Goal: Task Accomplishment & Management: Complete application form

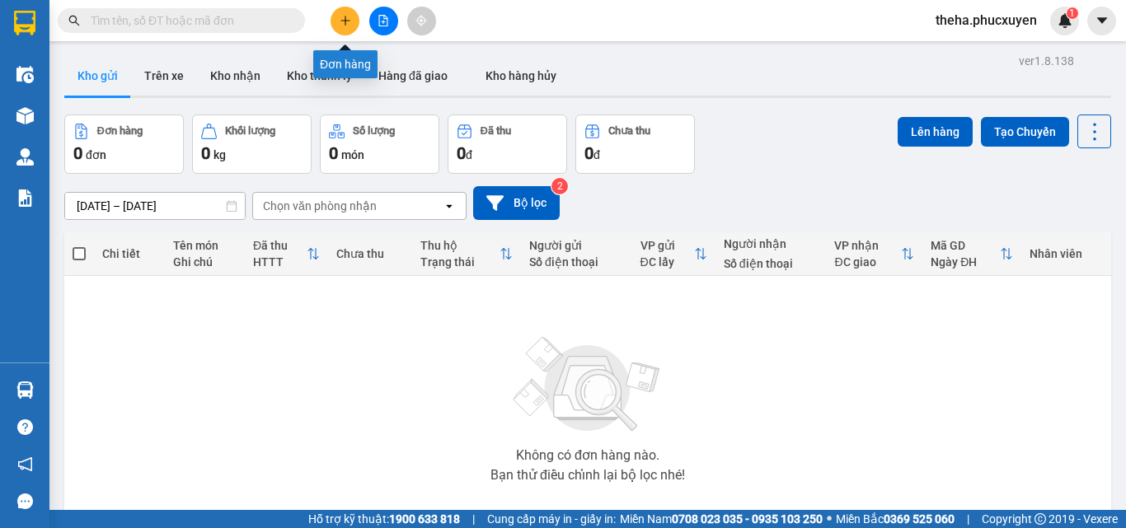
click at [341, 27] on button at bounding box center [345, 21] width 29 height 29
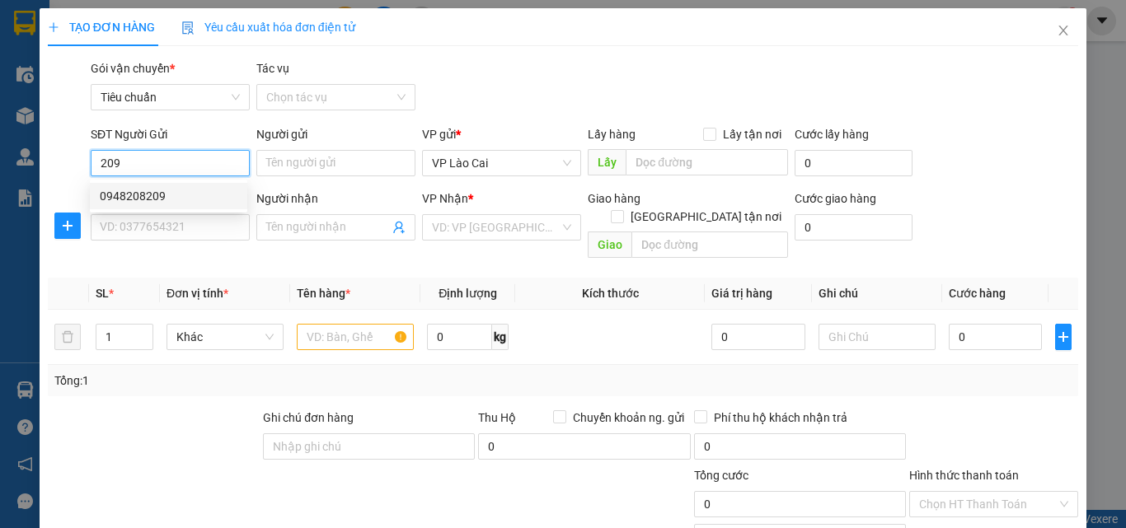
click at [121, 198] on div "0948208209" at bounding box center [169, 196] width 138 height 18
type input "0948208209"
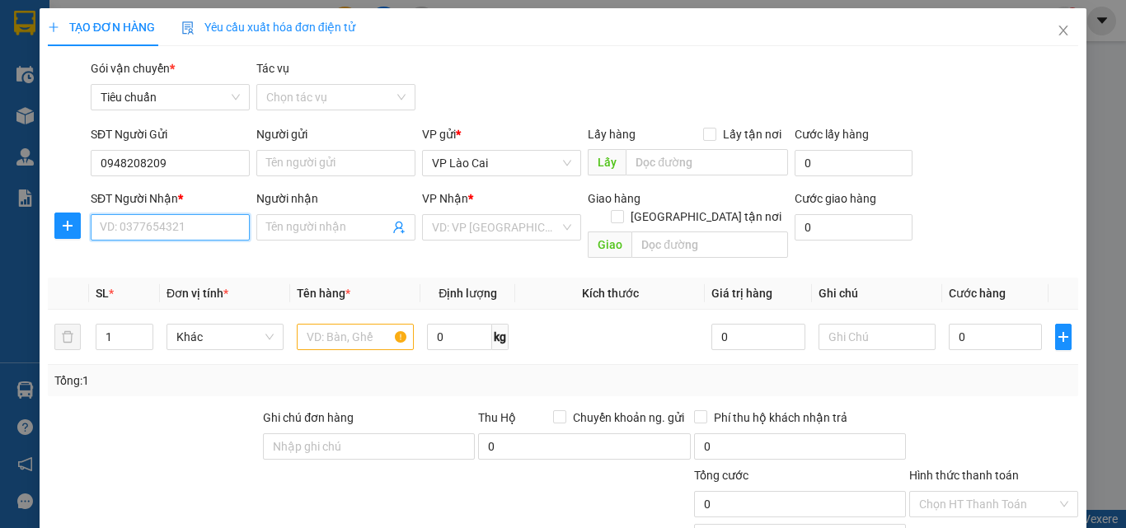
click at [187, 228] on input "SĐT Người Nhận *" at bounding box center [170, 227] width 159 height 26
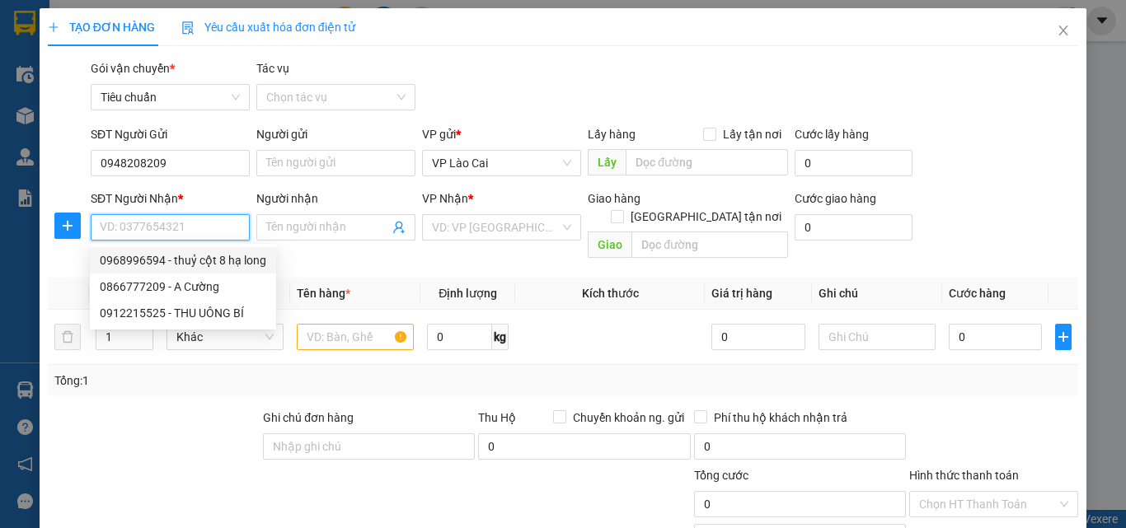
click at [150, 260] on div "0968996594 - thuỷ cột 8 hạ long" at bounding box center [183, 260] width 167 height 18
type input "0968996594"
type input "thuỷ cột 8 hạ long"
type input "CỘT 8 HẠ LONG"
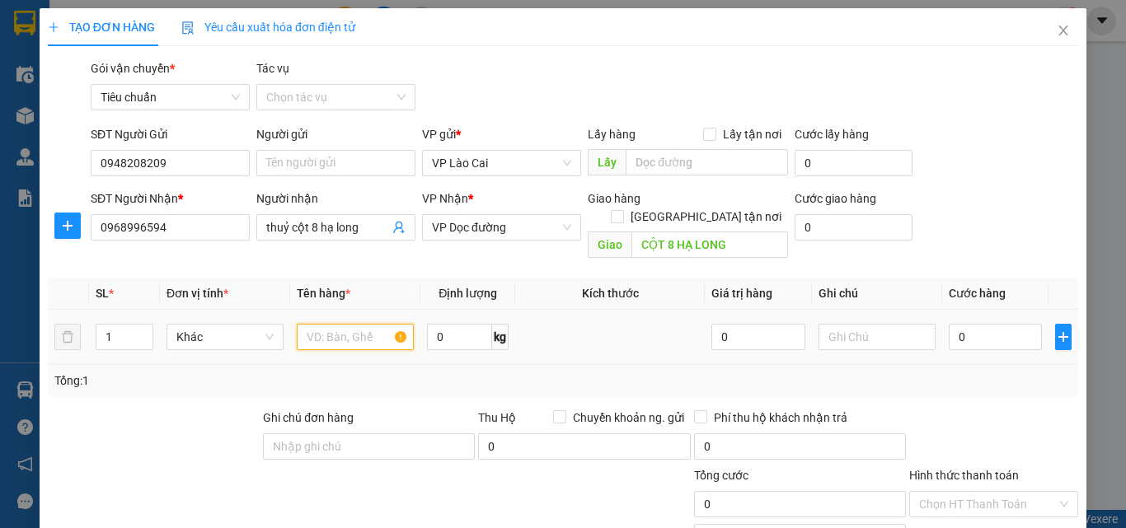
click at [368, 324] on input "text" at bounding box center [355, 337] width 117 height 26
type input "2 XỐP +2 SỌT"
click at [984, 326] on input "0" at bounding box center [995, 337] width 93 height 26
type input "2"
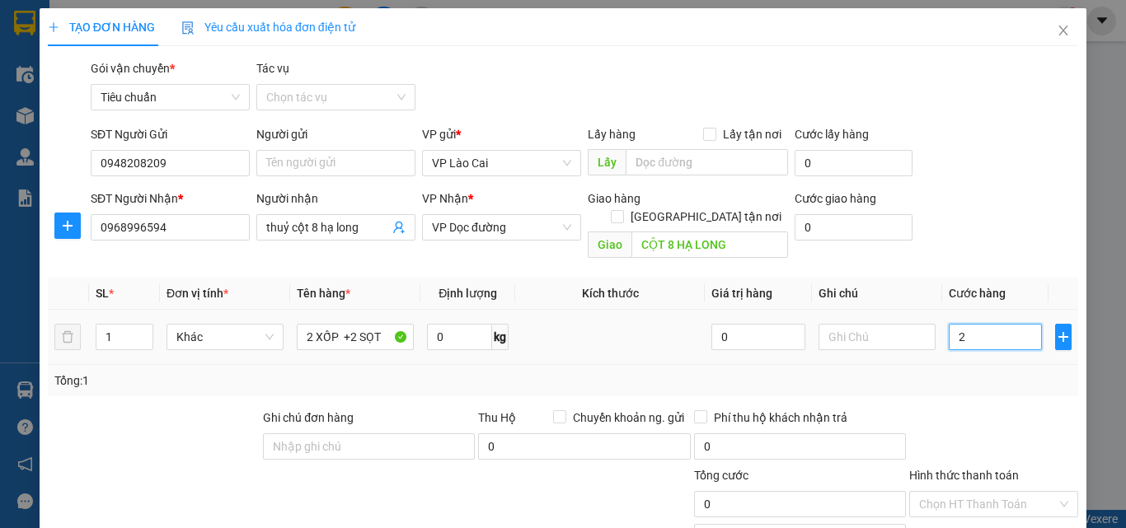
type input "2"
type input "20"
type input "200"
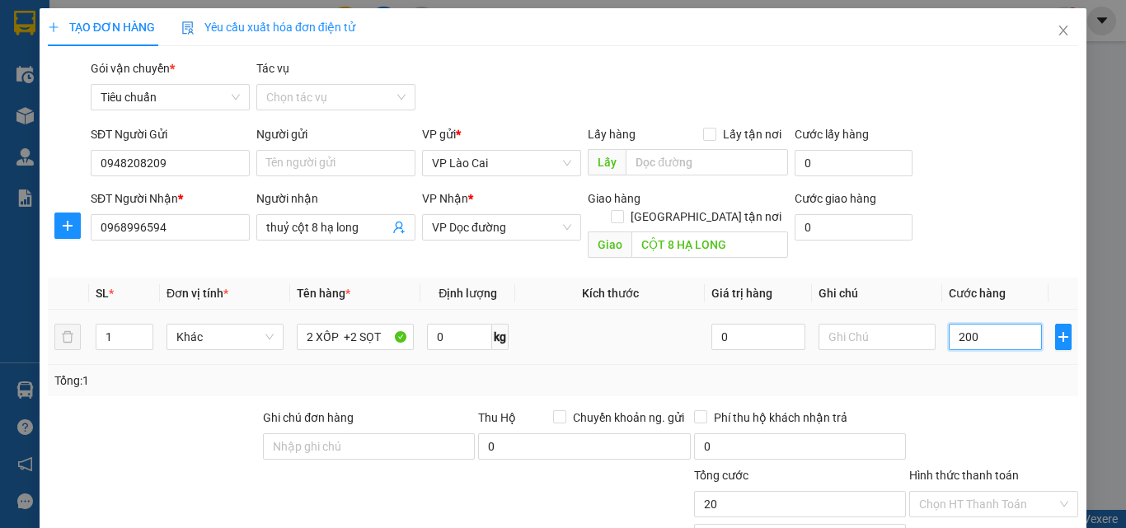
type input "200"
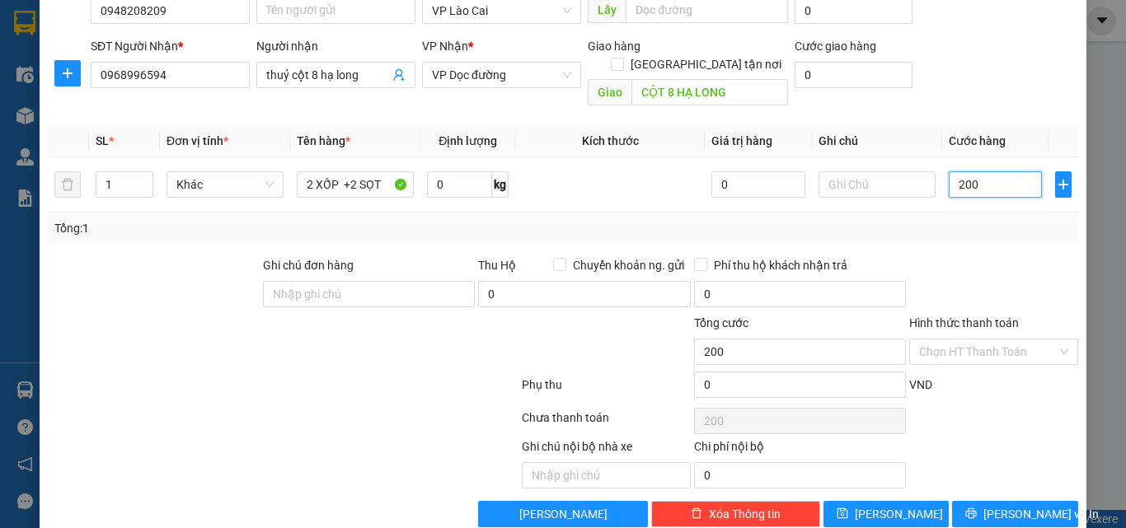
scroll to position [166, 0]
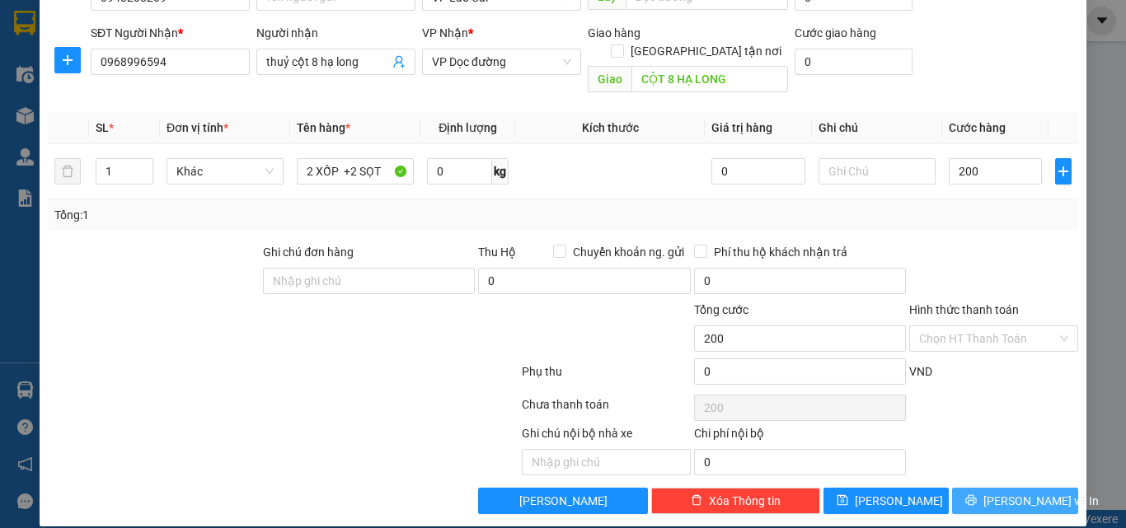
type input "200.000"
click at [959, 488] on button "[PERSON_NAME] và In" at bounding box center [1015, 501] width 126 height 26
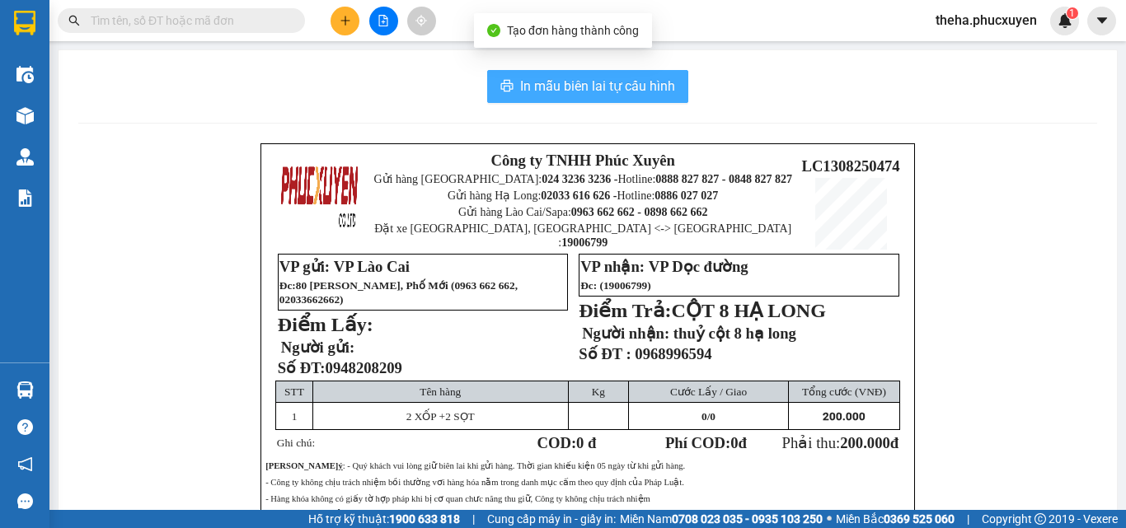
click at [674, 80] on button "In mẫu biên lai tự cấu hình" at bounding box center [587, 86] width 201 height 33
